Goal: Information Seeking & Learning: Learn about a topic

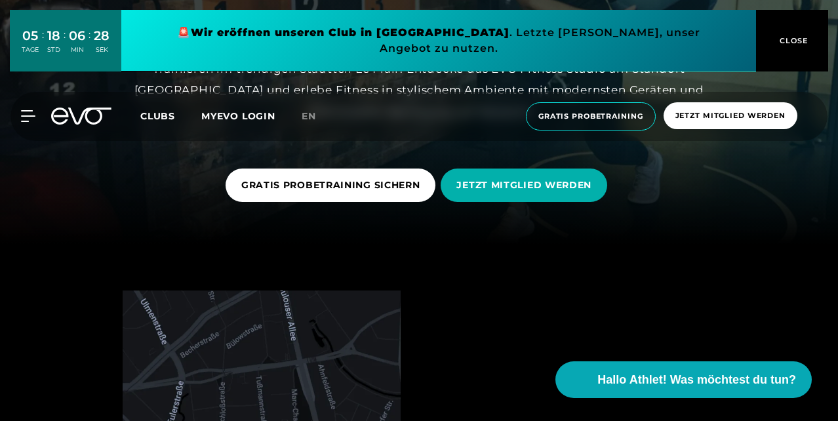
scroll to position [177, 0]
click at [795, 37] on span "CLOSE" at bounding box center [792, 41] width 32 height 12
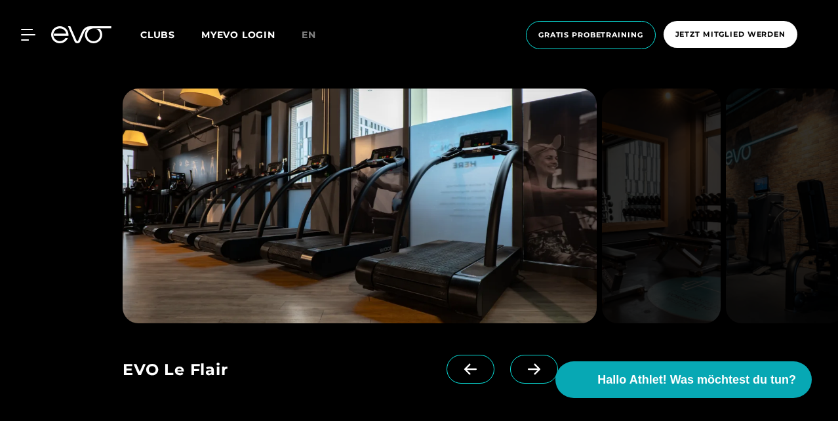
scroll to position [968, 0]
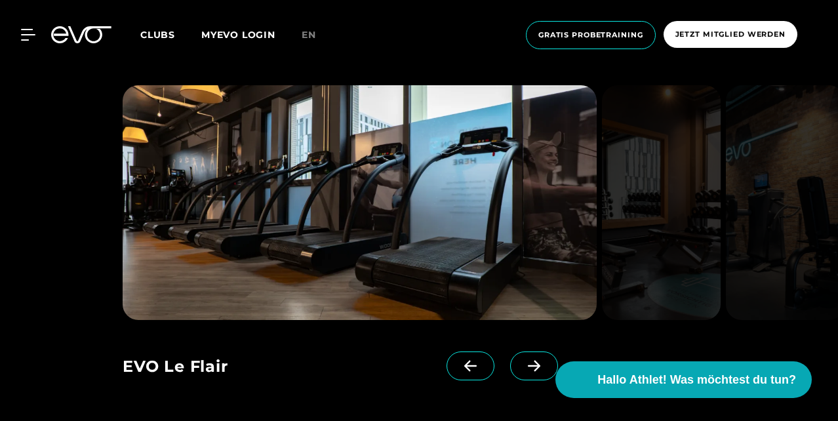
click at [529, 361] on icon at bounding box center [534, 366] width 23 height 12
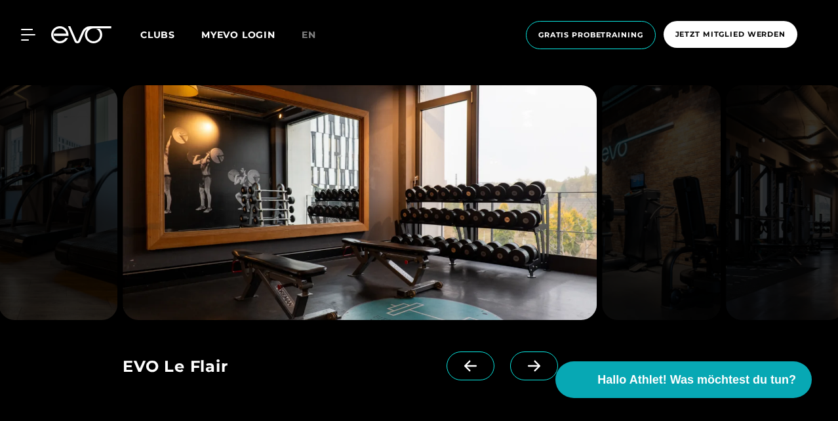
click at [529, 361] on icon at bounding box center [534, 366] width 23 height 12
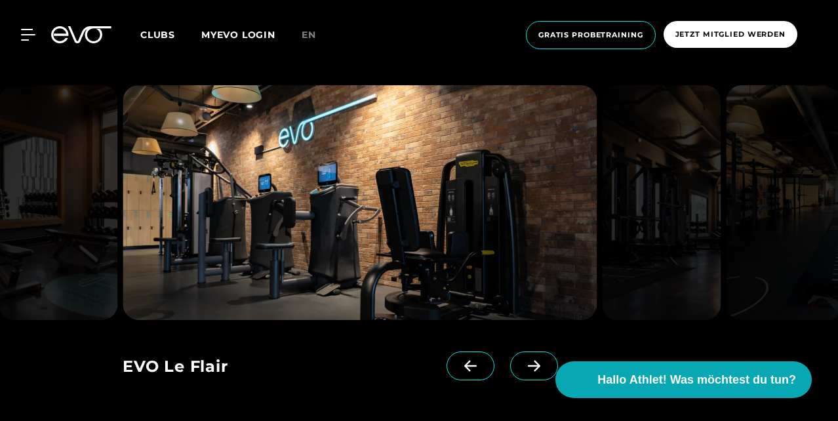
click at [529, 361] on icon at bounding box center [534, 366] width 23 height 12
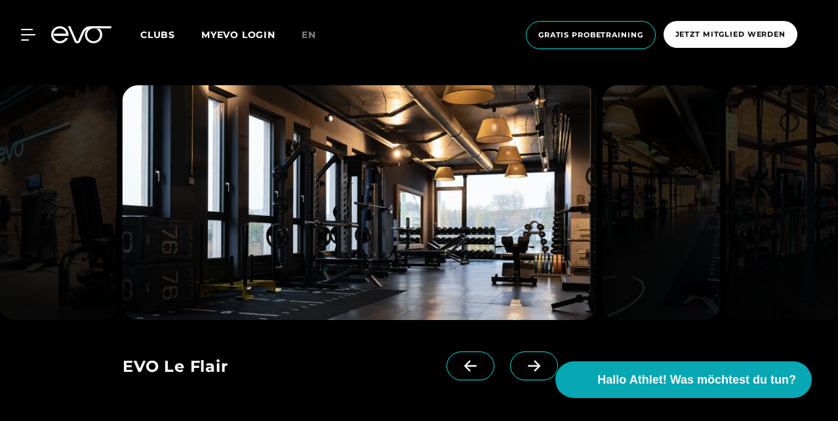
click at [529, 361] on icon at bounding box center [534, 366] width 23 height 12
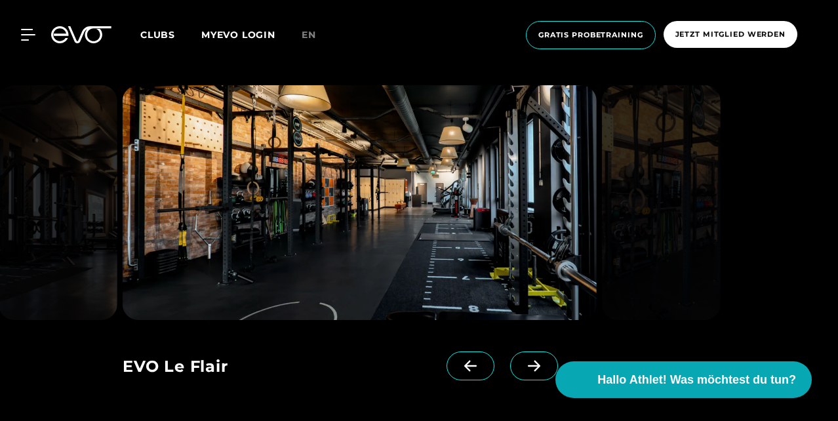
click at [529, 361] on icon at bounding box center [534, 366] width 23 height 12
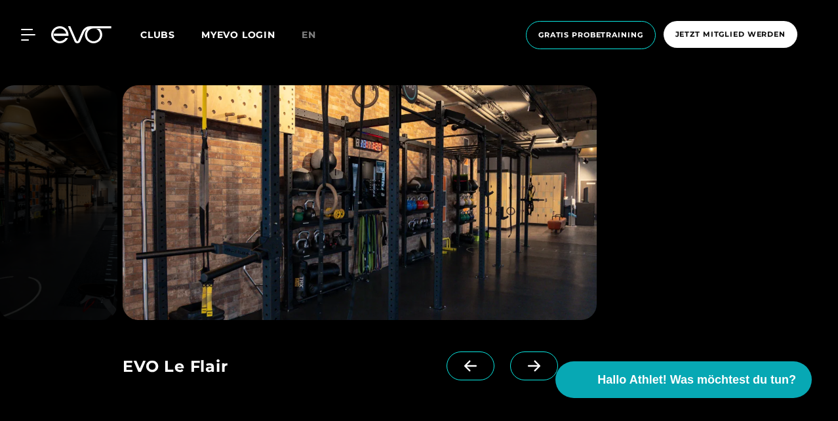
click at [529, 361] on icon at bounding box center [534, 366] width 23 height 12
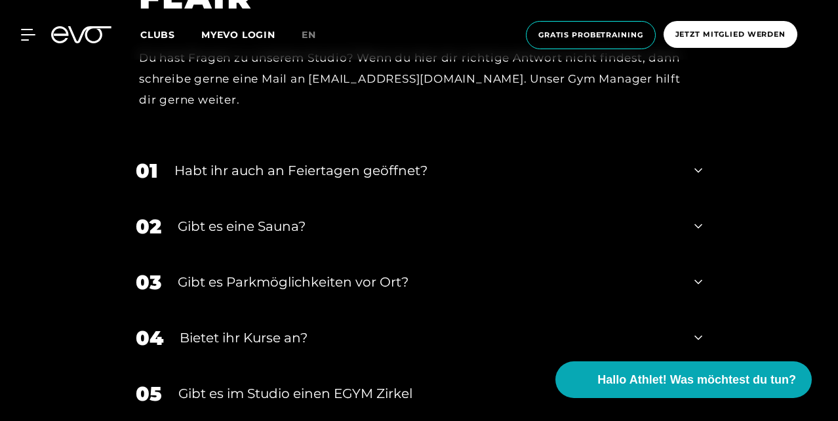
scroll to position [3732, 0]
click at [231, 160] on div "Habt ihr auch an Feiertagen geöffnet?" at bounding box center [426, 170] width 504 height 20
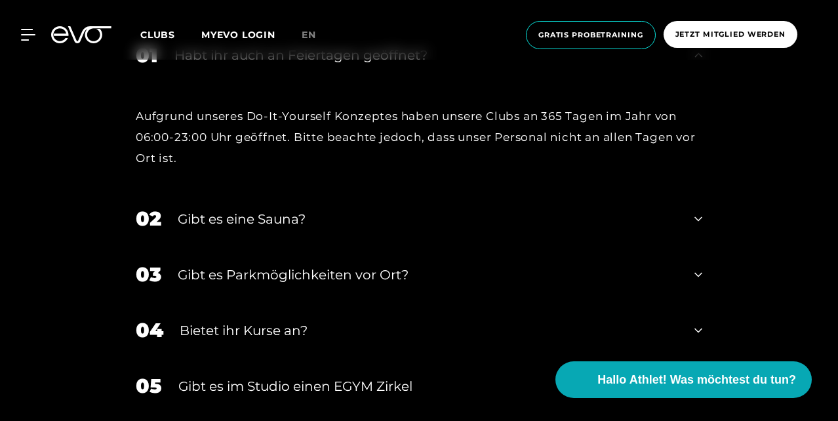
scroll to position [3848, 0]
click at [196, 209] on div "Gibt es eine Sauna?" at bounding box center [428, 219] width 500 height 20
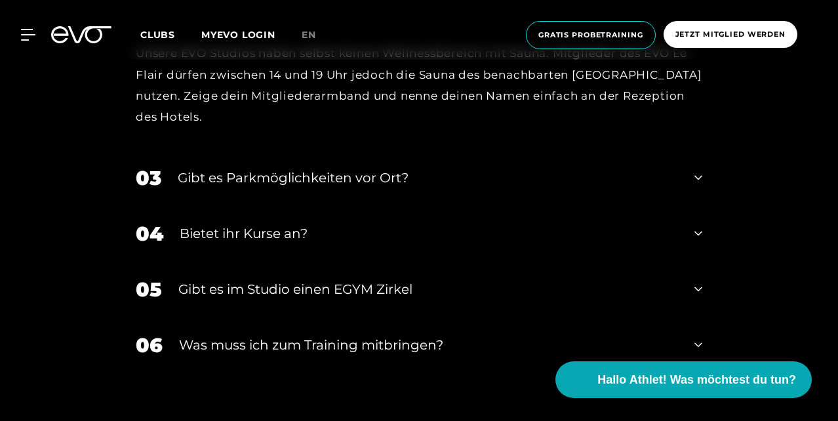
scroll to position [4074, 0]
click at [179, 205] on div "04 Bietet ihr [DEMOGRAPHIC_DATA]?" at bounding box center [419, 233] width 593 height 56
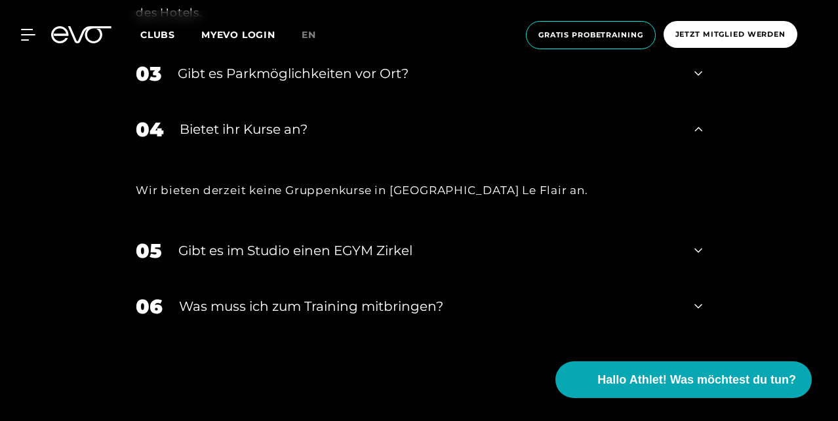
scroll to position [4233, 0]
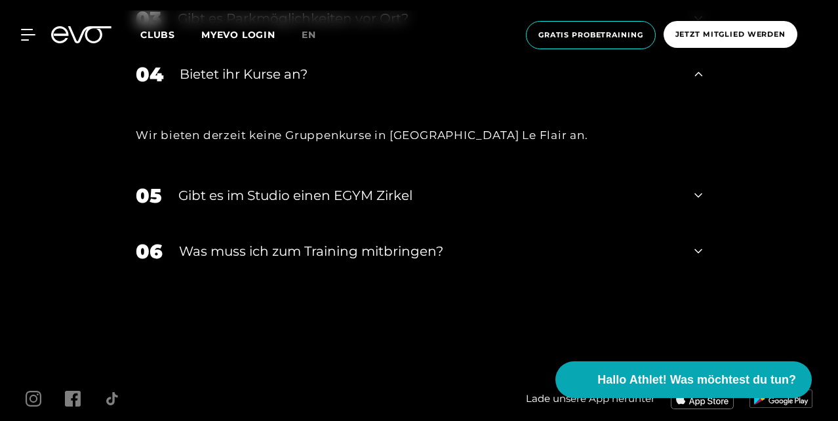
click at [210, 186] on div "Gibt es im Studio einen EGYM Zirkel" at bounding box center [428, 196] width 500 height 20
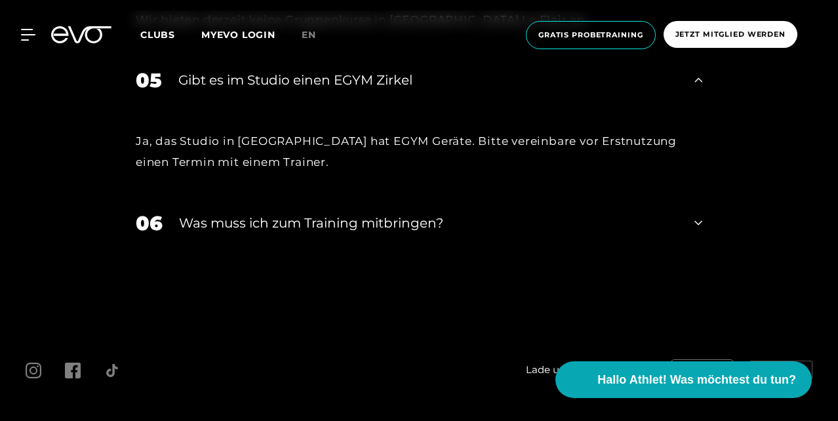
scroll to position [4352, 0]
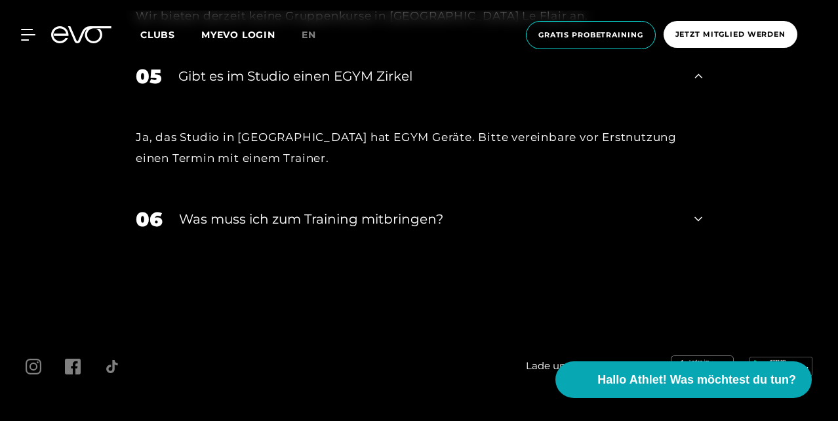
click at [190, 209] on div "Was muss ich zum Training mitbringen?" at bounding box center [428, 219] width 499 height 20
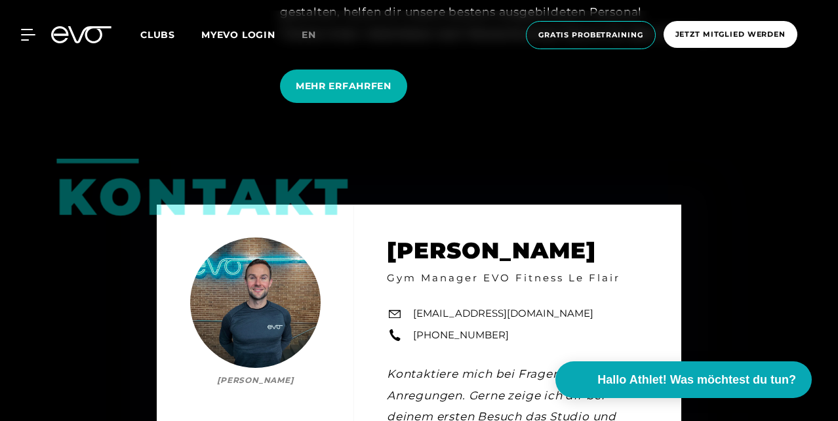
scroll to position [2862, 0]
